Goal: Task Accomplishment & Management: Manage account settings

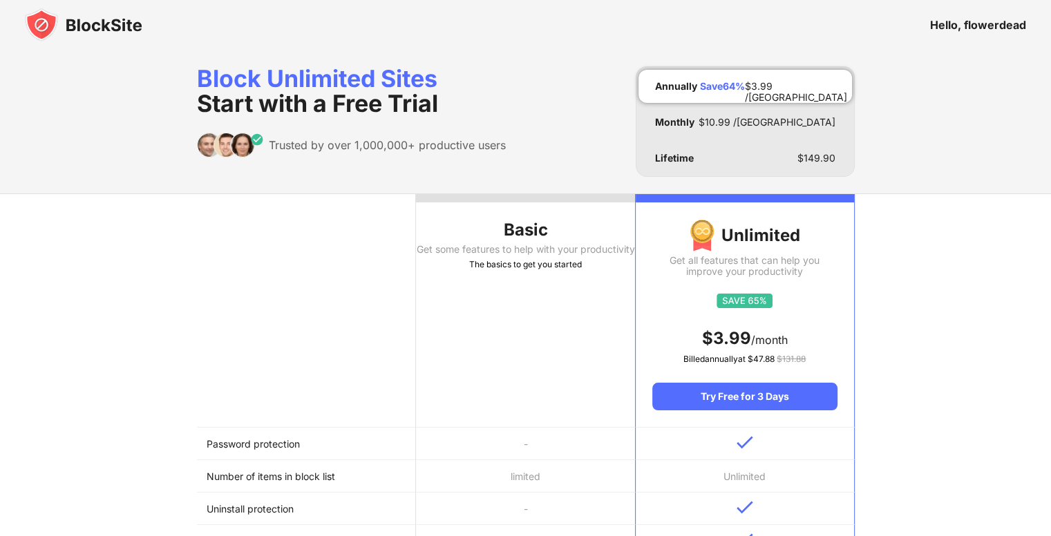
click at [100, 23] on img at bounding box center [83, 24] width 117 height 33
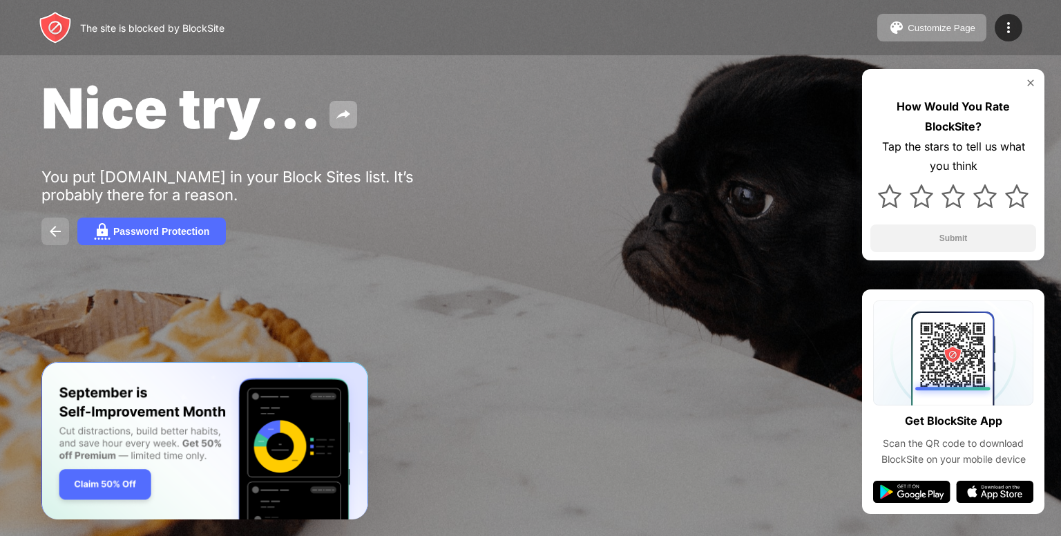
click at [47, 238] on img at bounding box center [55, 231] width 17 height 17
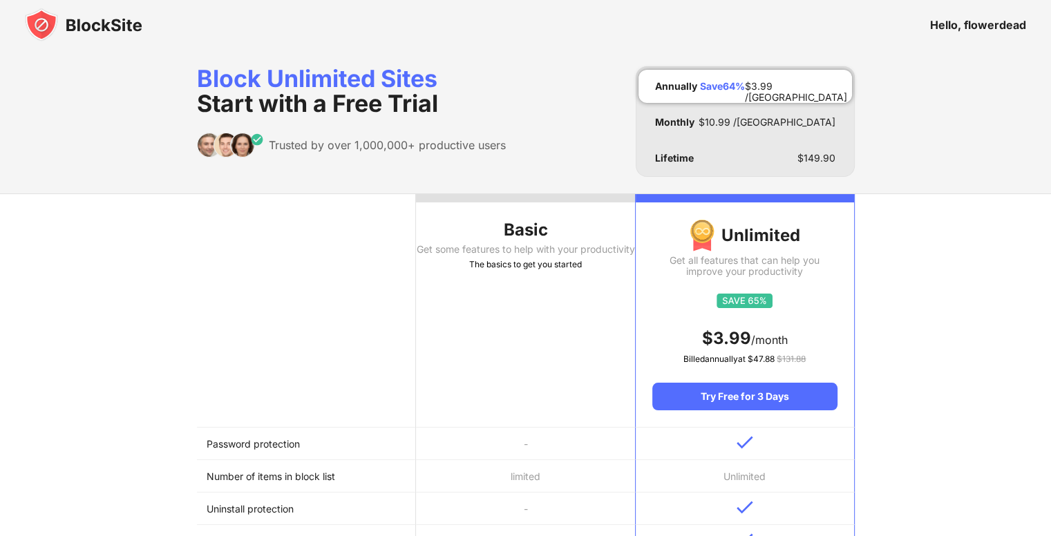
click at [989, 25] on div "Hello, flowerdead" at bounding box center [978, 25] width 96 height 14
click at [85, 23] on img at bounding box center [83, 24] width 117 height 33
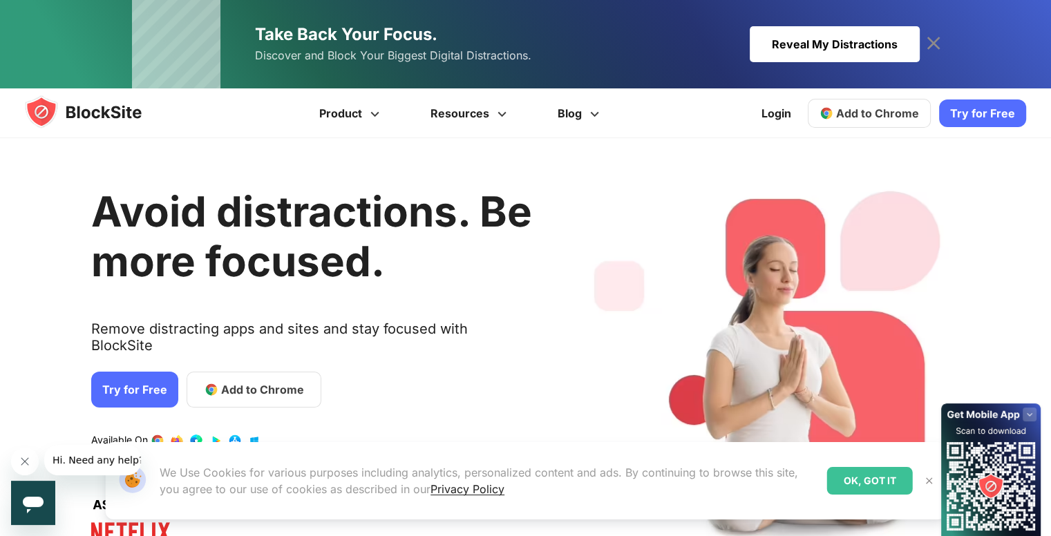
drag, startPoint x: 703, startPoint y: 269, endPoint x: 665, endPoint y: 122, distance: 152.0
click at [665, 122] on div "Try for Free Product Get more info Stay Focused Increase Productivity Manage Yo…" at bounding box center [525, 113] width 1051 height 50
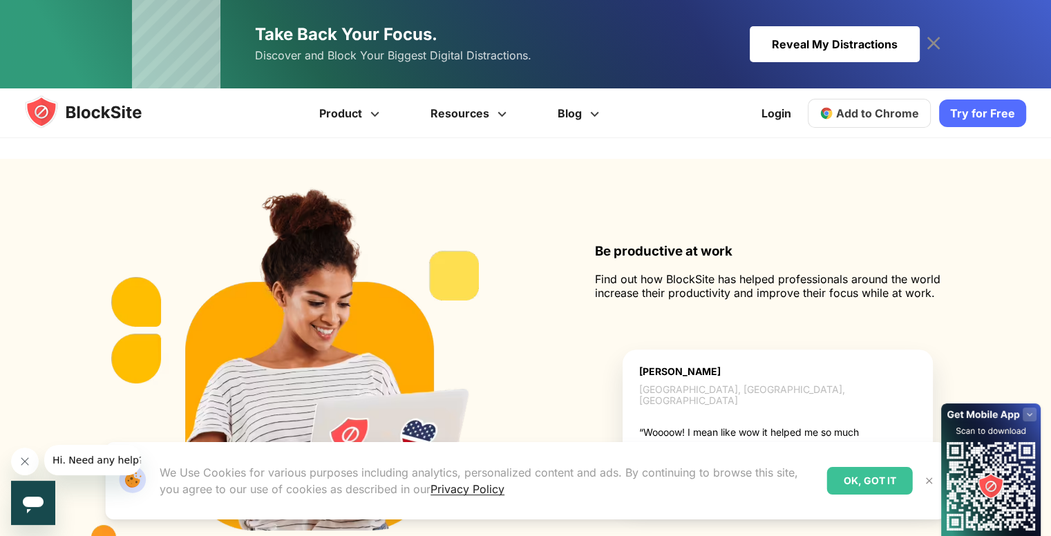
scroll to position [1345, 0]
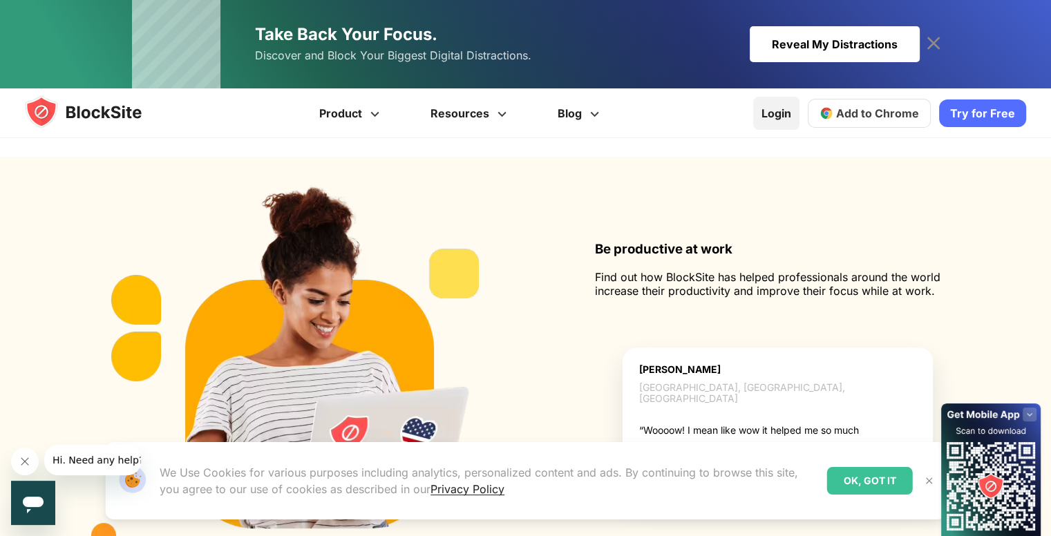
click at [773, 115] on link "Login" at bounding box center [776, 113] width 46 height 33
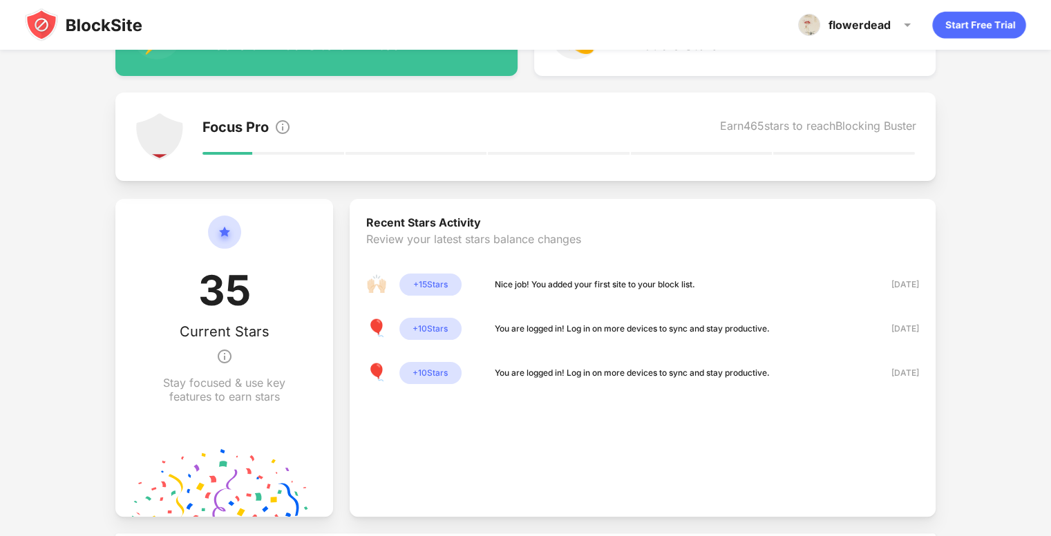
scroll to position [220, 0]
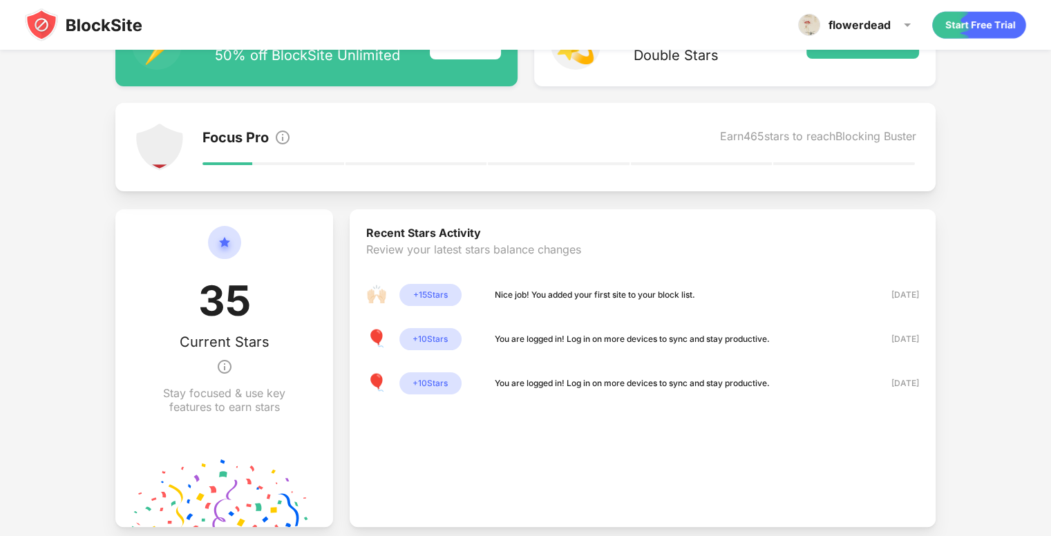
click at [158, 151] on img at bounding box center [160, 147] width 50 height 50
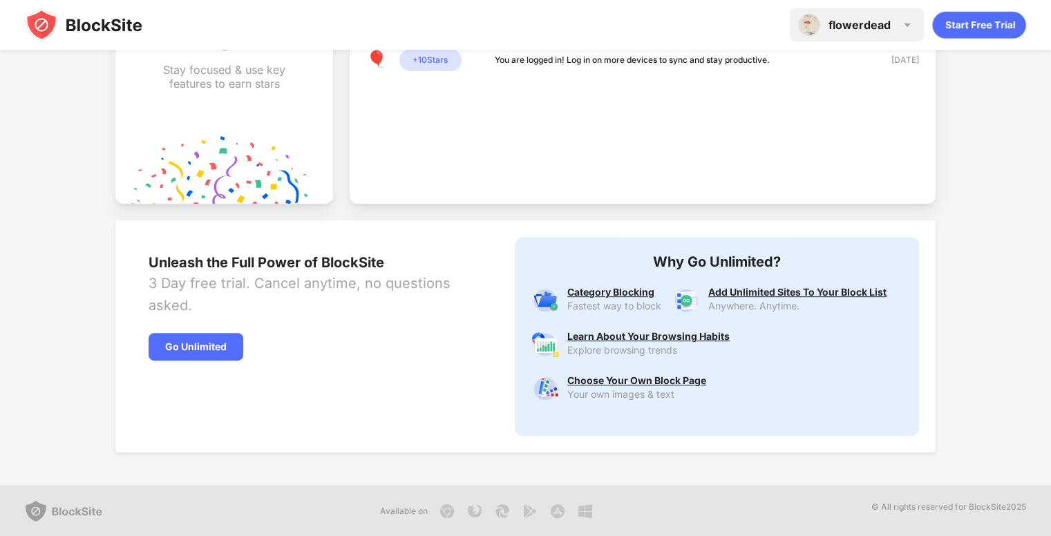
click at [859, 23] on div "flowerdead" at bounding box center [859, 25] width 62 height 14
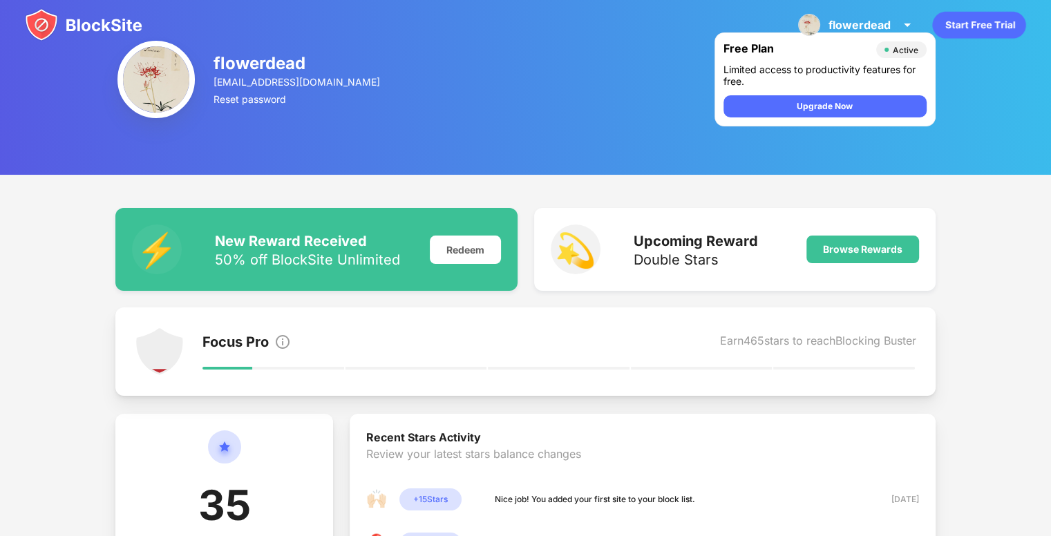
scroll to position [0, 0]
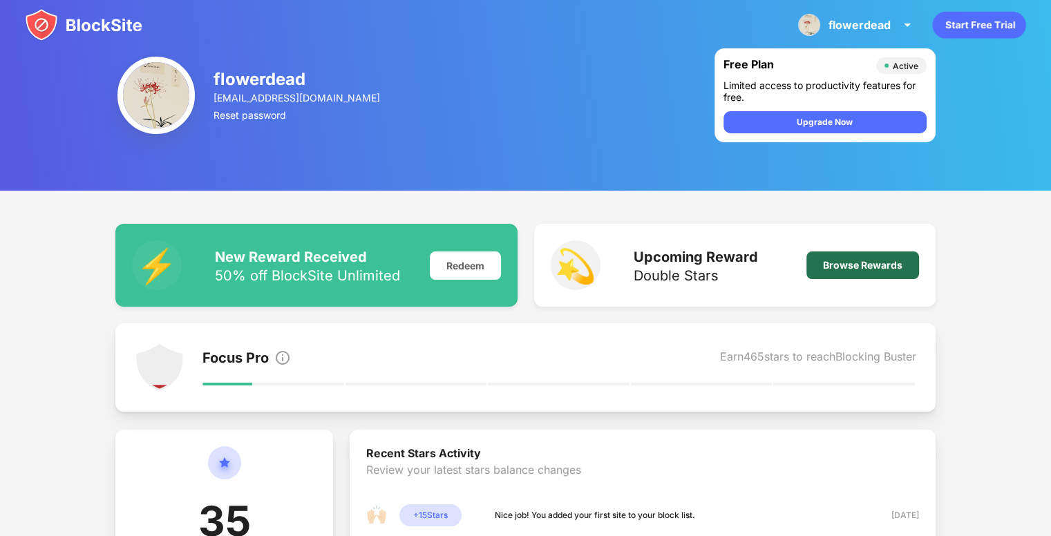
click at [841, 266] on div "Browse Rewards" at bounding box center [862, 265] width 79 height 11
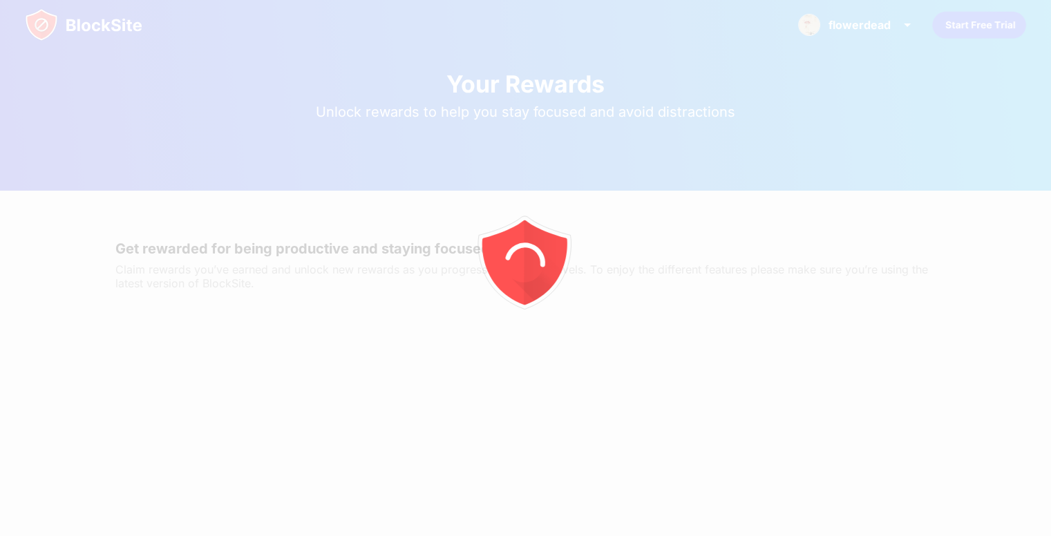
click at [514, 153] on icon "animation" at bounding box center [525, 268] width 249 height 249
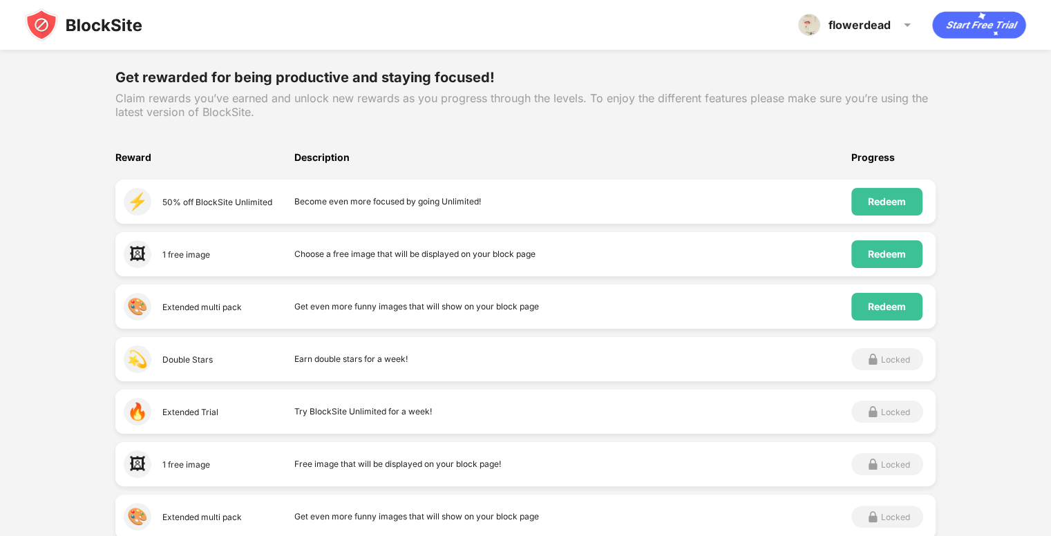
scroll to position [171, 0]
click at [882, 207] on div "Redeem" at bounding box center [887, 201] width 38 height 11
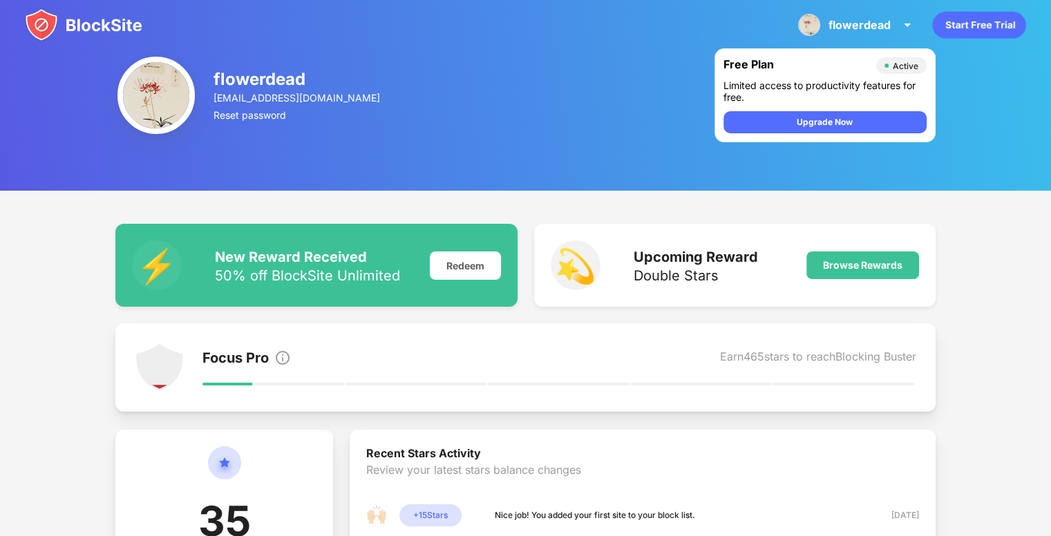
click at [177, 99] on img at bounding box center [155, 95] width 77 height 77
click at [260, 81] on div "flowerdead" at bounding box center [297, 79] width 169 height 20
click at [840, 28] on div "flowerdead" at bounding box center [859, 25] width 62 height 14
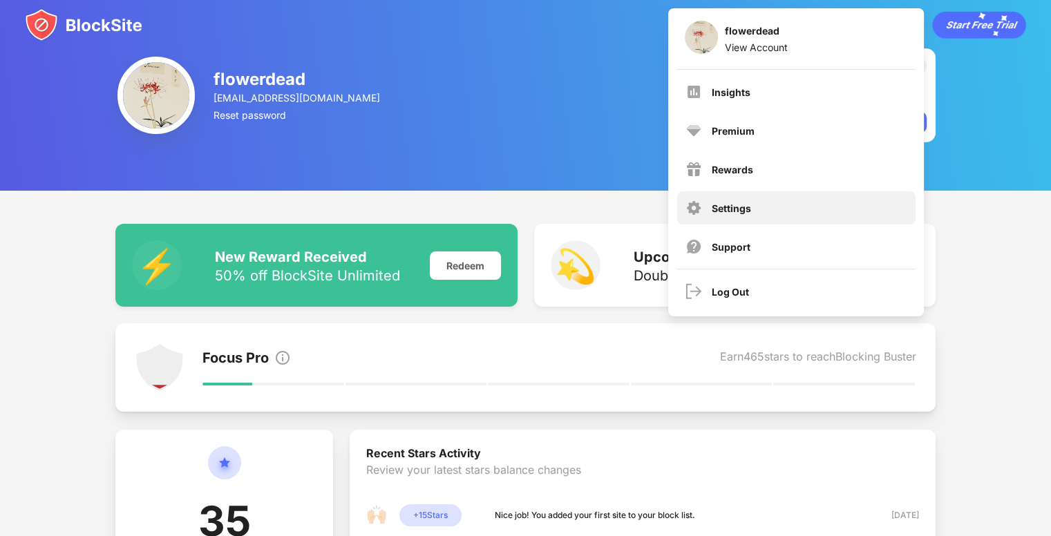
click at [745, 216] on div "Settings" at bounding box center [796, 207] width 238 height 33
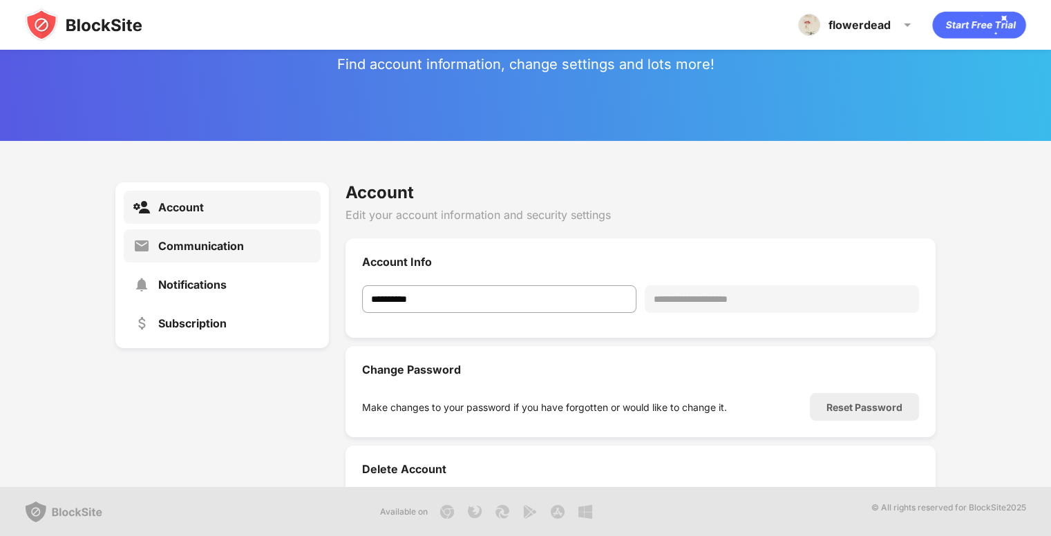
click at [200, 255] on div "Communication" at bounding box center [222, 245] width 197 height 33
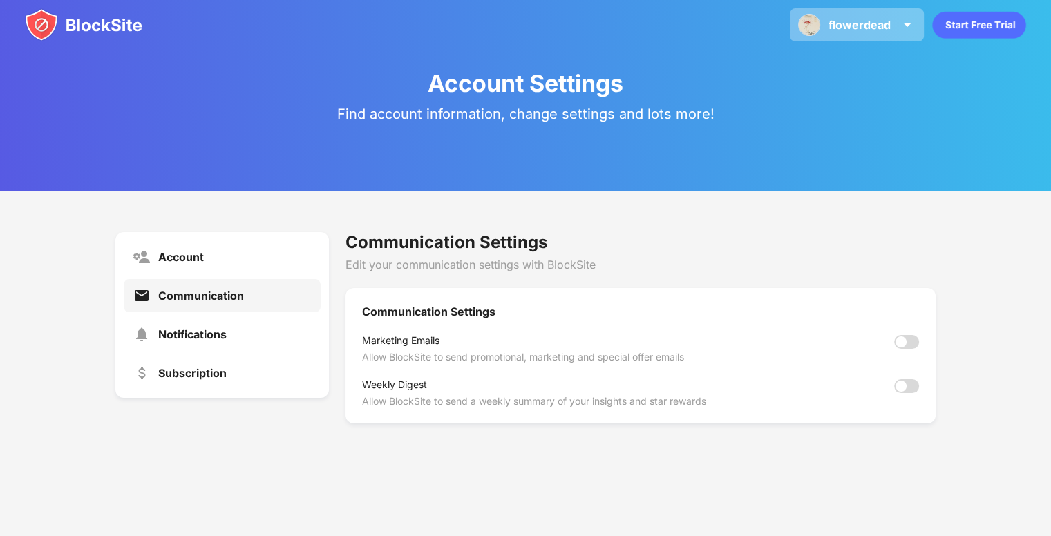
click at [882, 14] on div "flowerdead flowerdead View Account Insights Premium Rewards Settings Support Lo…" at bounding box center [857, 24] width 134 height 33
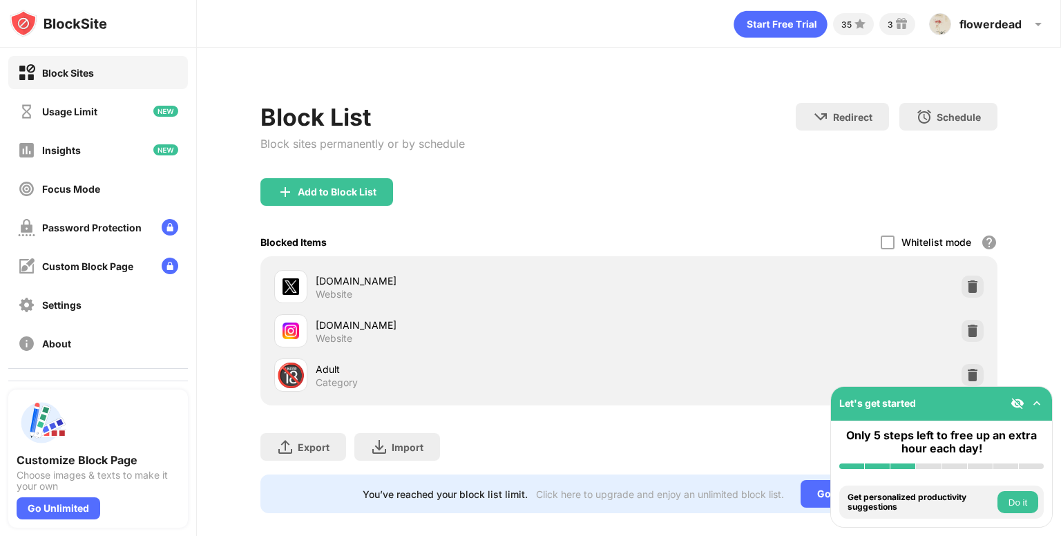
scroll to position [25, 0]
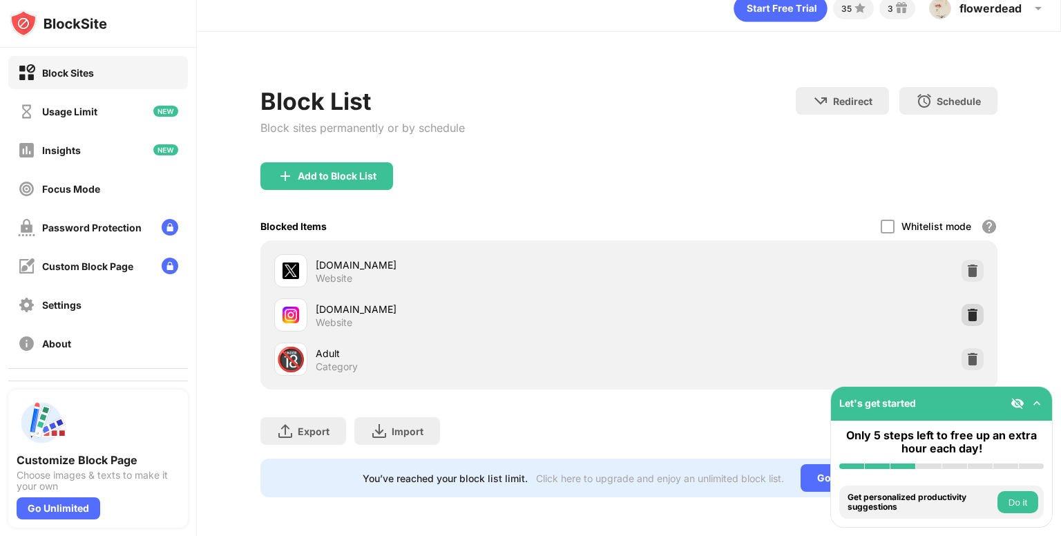
click at [966, 308] on img at bounding box center [973, 315] width 14 height 14
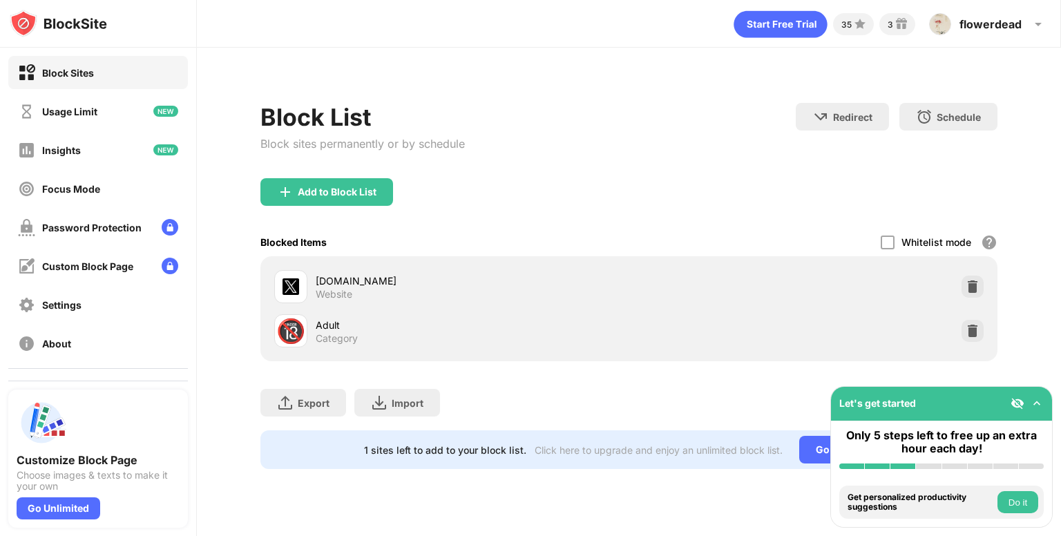
scroll to position [0, 0]
